Goal: Task Accomplishment & Management: Complete application form

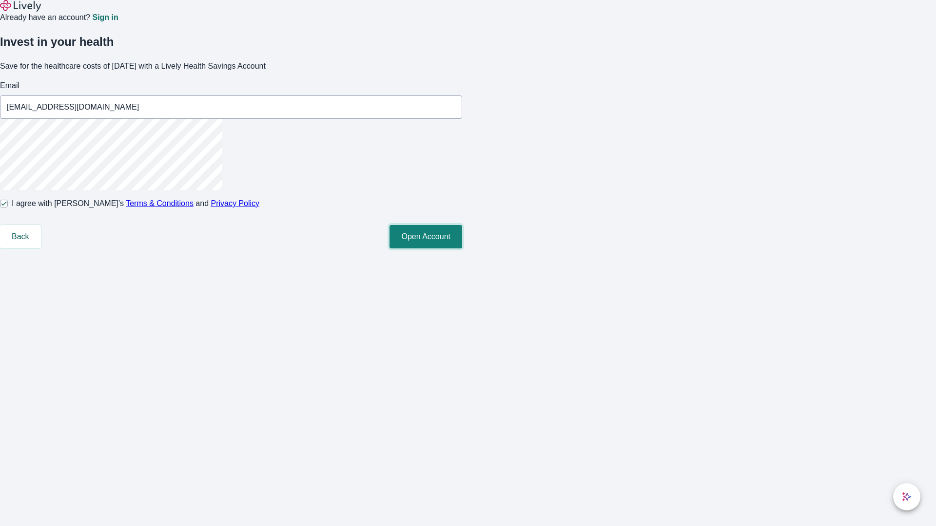
click at [462, 248] on button "Open Account" at bounding box center [425, 236] width 73 height 23
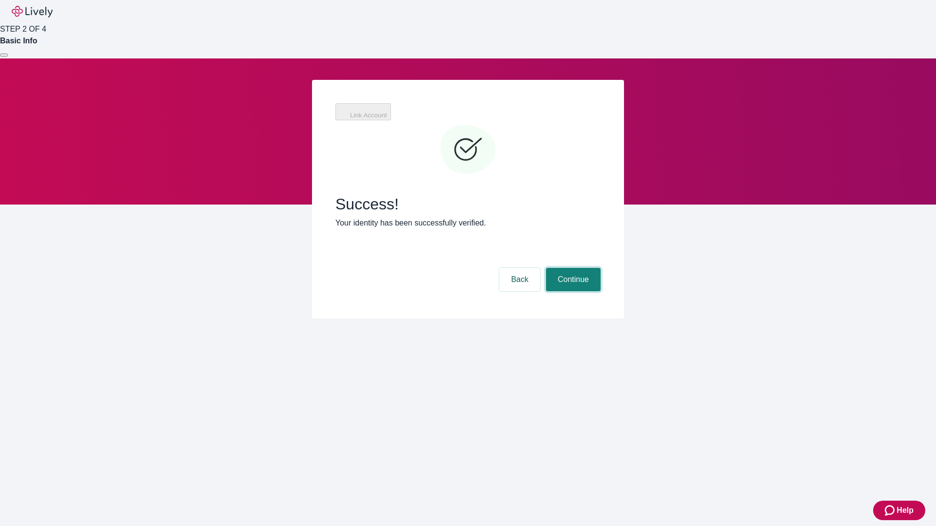
click at [572, 268] on button "Continue" at bounding box center [573, 279] width 55 height 23
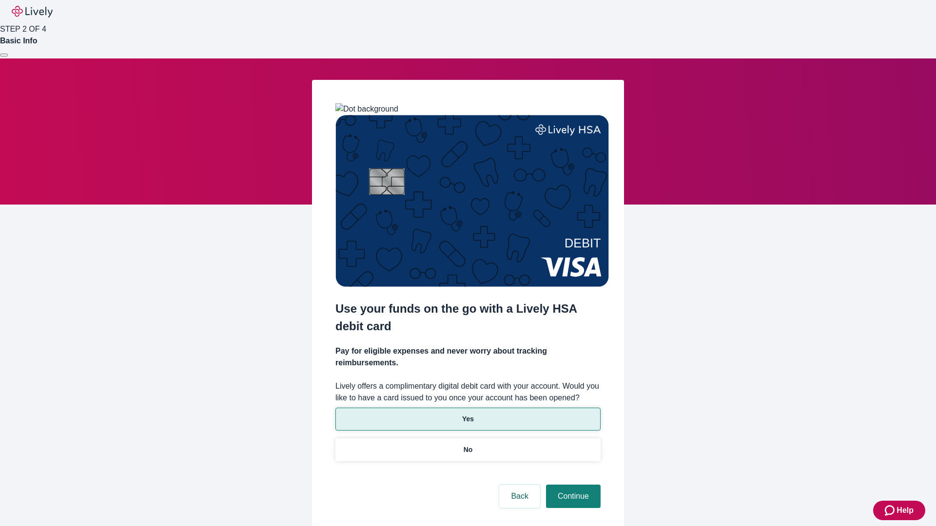
click at [467, 414] on p "Yes" at bounding box center [468, 419] width 12 height 10
click at [572, 485] on button "Continue" at bounding box center [573, 496] width 55 height 23
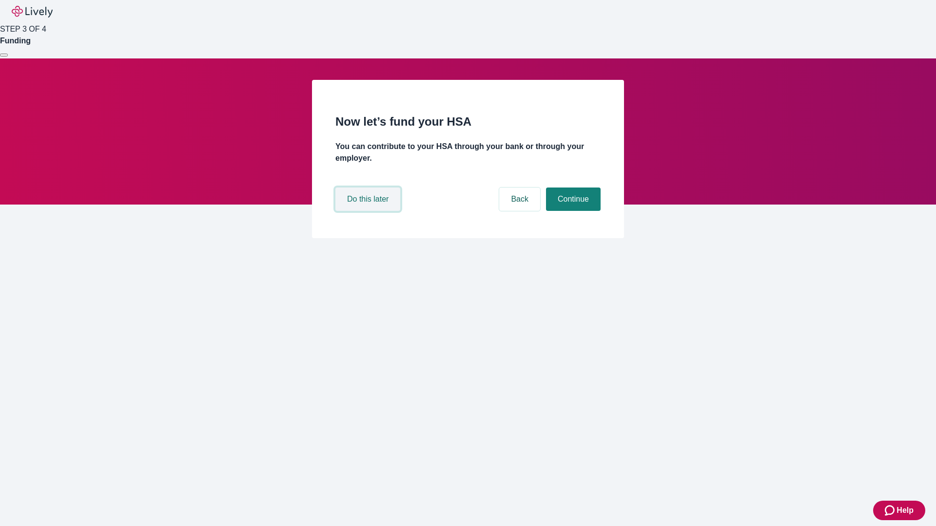
click at [369, 211] on button "Do this later" at bounding box center [367, 199] width 65 height 23
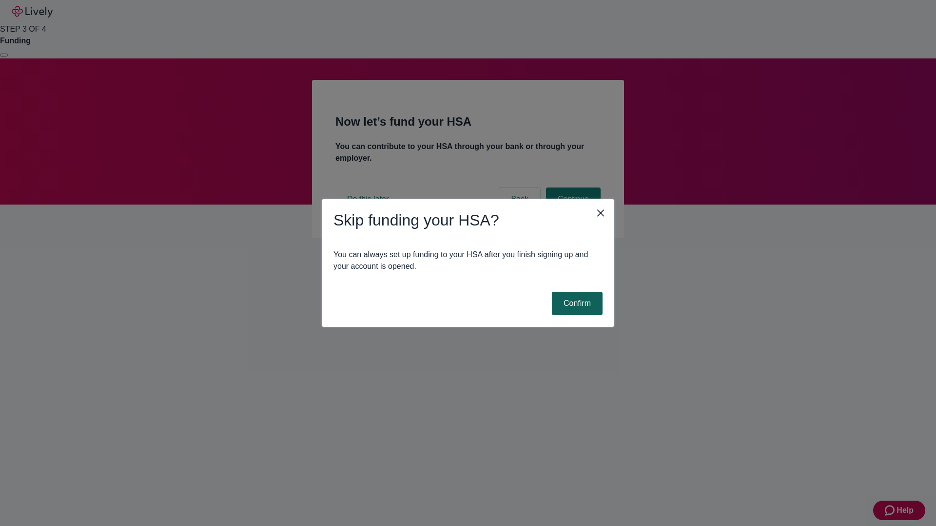
click at [575, 304] on button "Confirm" at bounding box center [577, 303] width 51 height 23
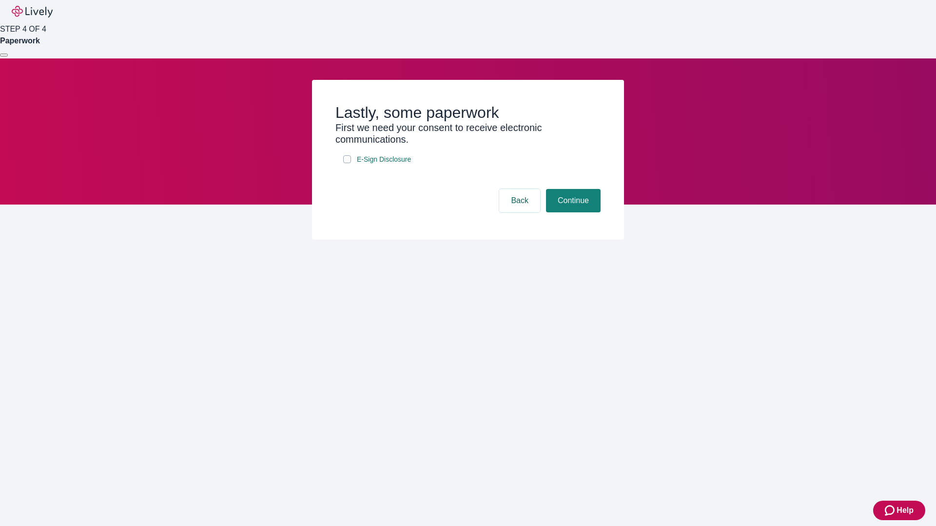
click at [347, 163] on input "E-Sign Disclosure" at bounding box center [347, 159] width 8 height 8
checkbox input "true"
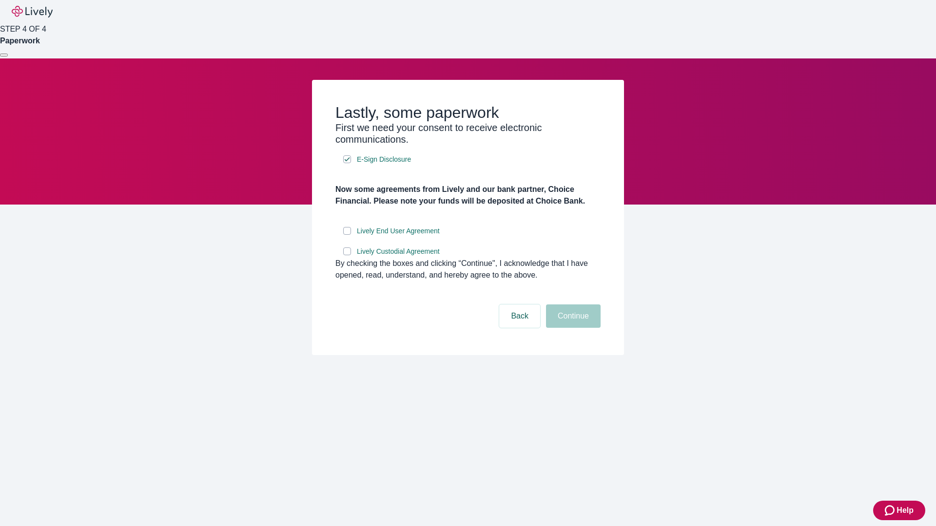
click at [347, 235] on input "Lively End User Agreement" at bounding box center [347, 231] width 8 height 8
checkbox input "true"
click at [347, 255] on input "Lively Custodial Agreement" at bounding box center [347, 252] width 8 height 8
checkbox input "true"
click at [572, 328] on button "Continue" at bounding box center [573, 316] width 55 height 23
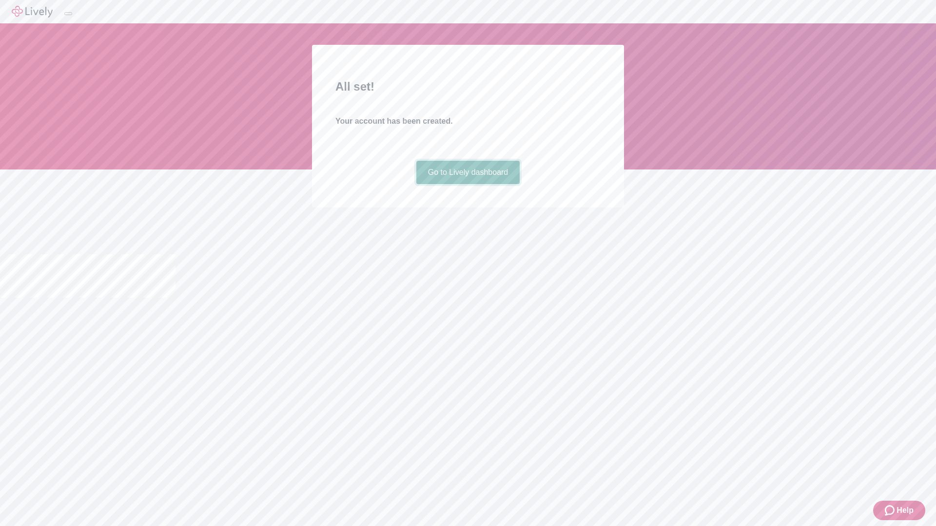
click at [467, 184] on link "Go to Lively dashboard" at bounding box center [468, 172] width 104 height 23
